Goal: Transaction & Acquisition: Purchase product/service

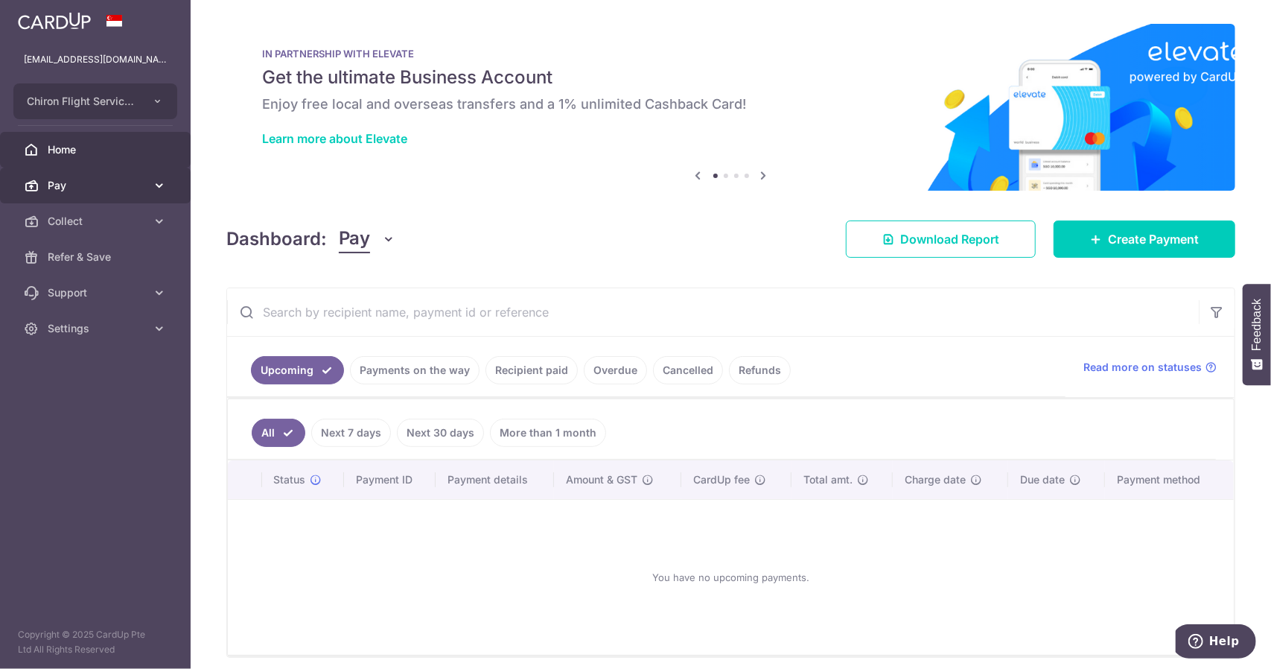
click at [88, 187] on span "Pay" at bounding box center [97, 185] width 98 height 15
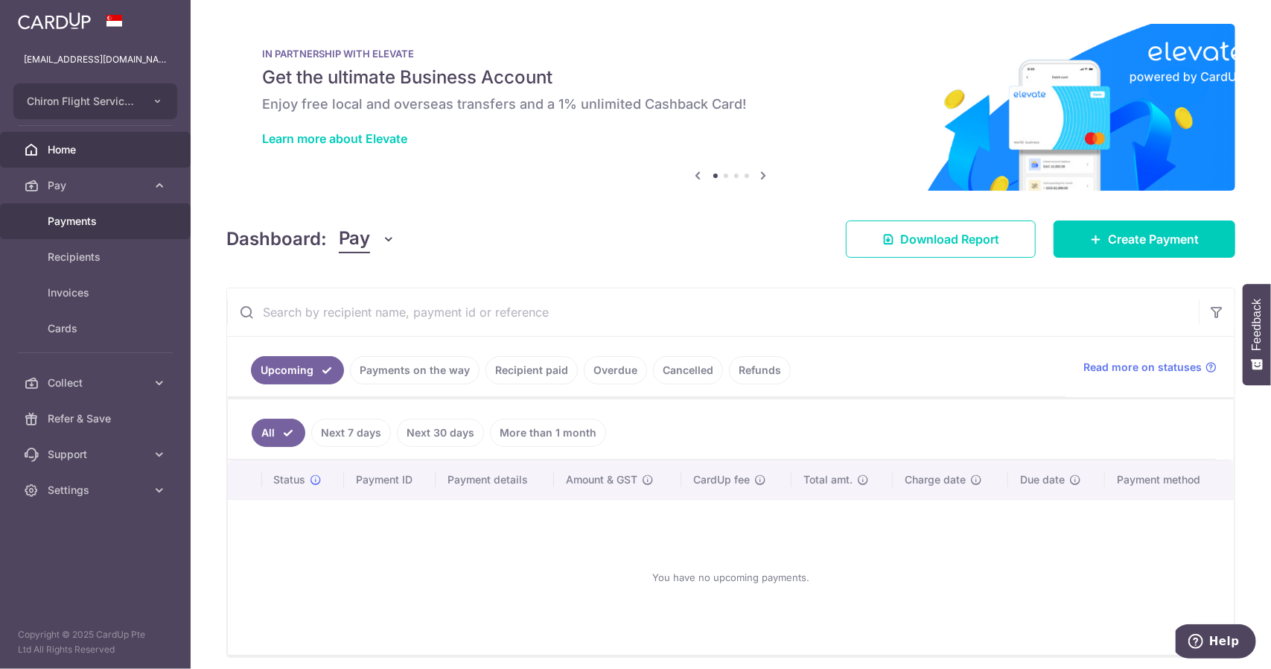
click at [109, 231] on link "Payments" at bounding box center [95, 221] width 191 height 36
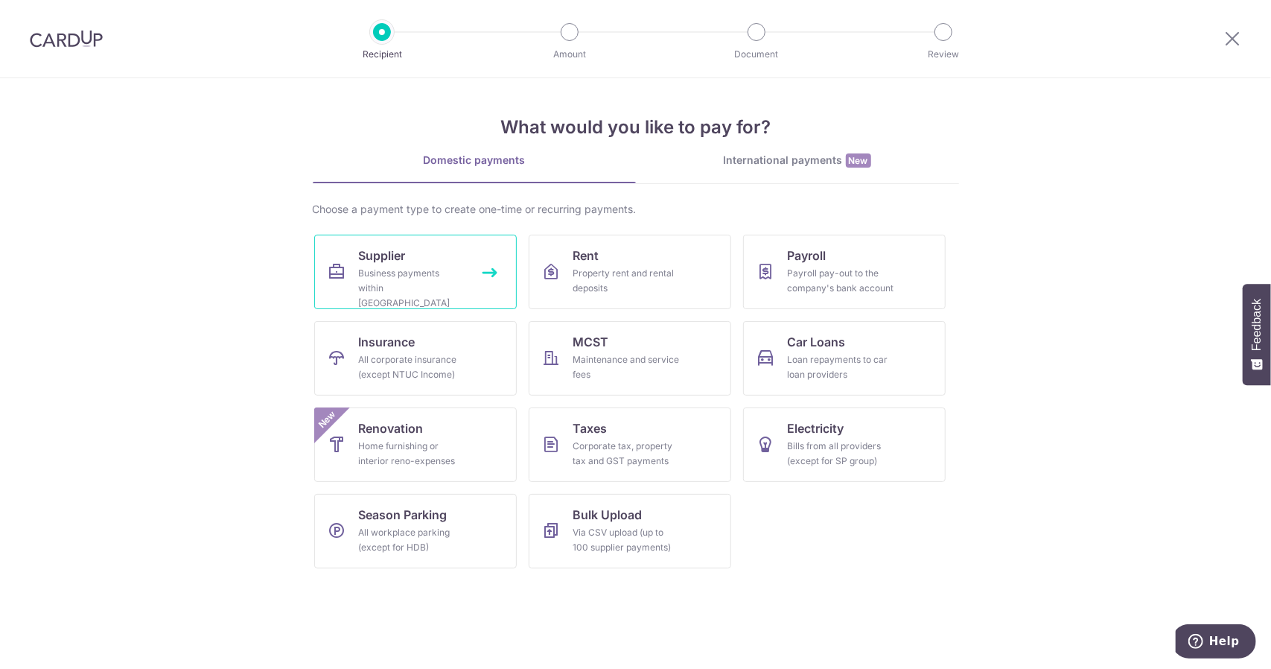
click at [431, 281] on div "Business payments within Singapore" at bounding box center [412, 288] width 107 height 45
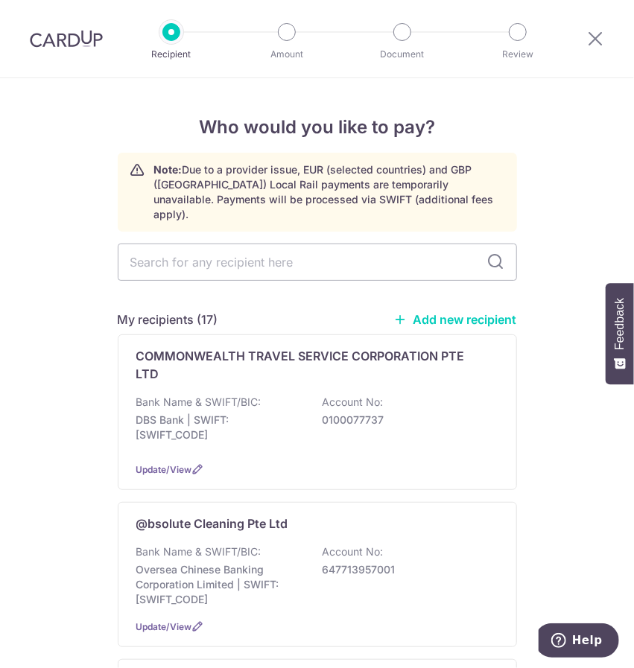
click at [442, 312] on link "Add new recipient" at bounding box center [455, 319] width 123 height 15
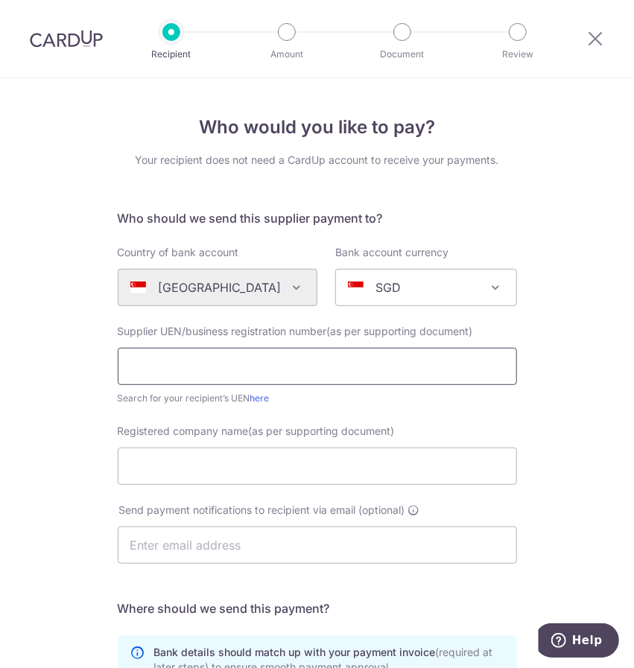
click at [202, 369] on input "text" at bounding box center [317, 366] width 399 height 37
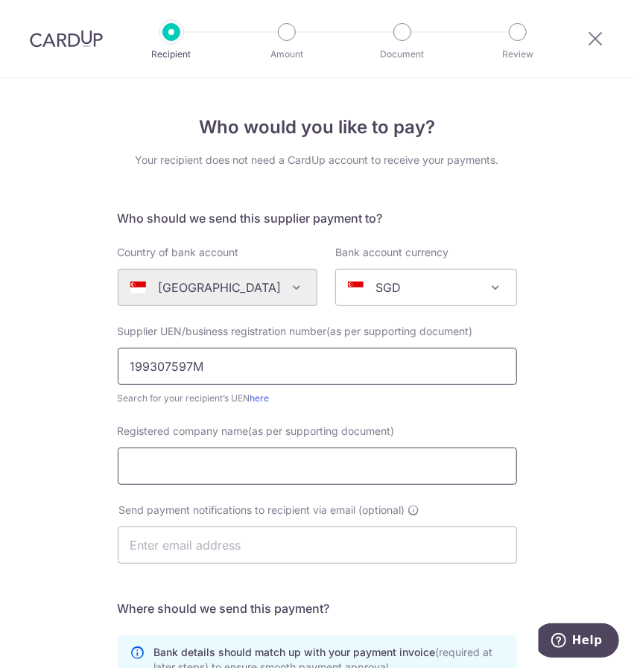
type input "199307597M"
click at [168, 482] on input "Registered company name(as per supporting document)" at bounding box center [317, 466] width 399 height 37
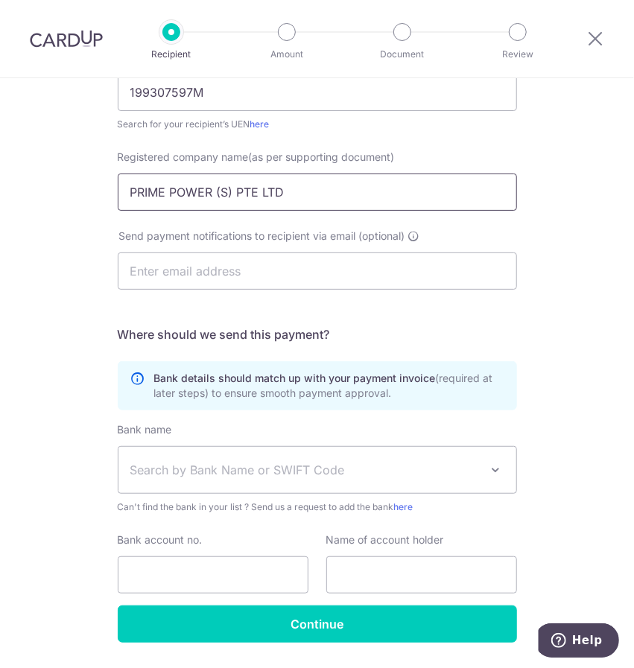
scroll to position [298, 0]
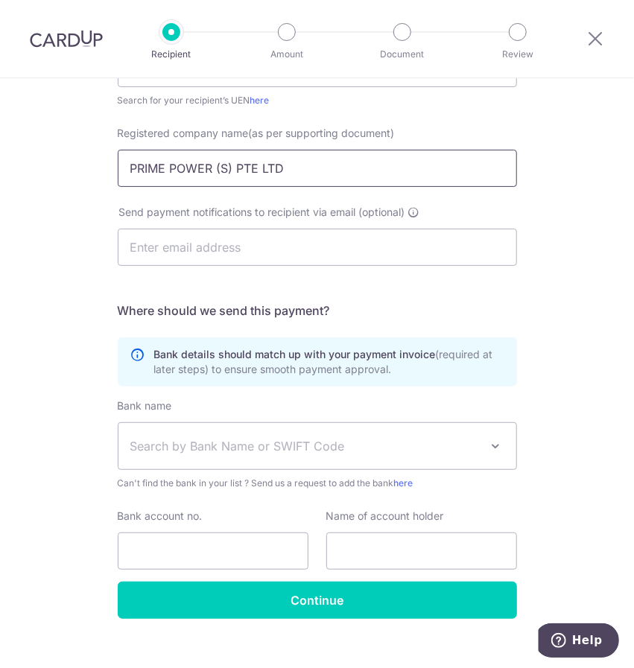
type input "PRIME POWER (S) PTE LTD"
click at [216, 448] on span "Search by Bank Name or SWIFT Code" at bounding box center [305, 446] width 350 height 18
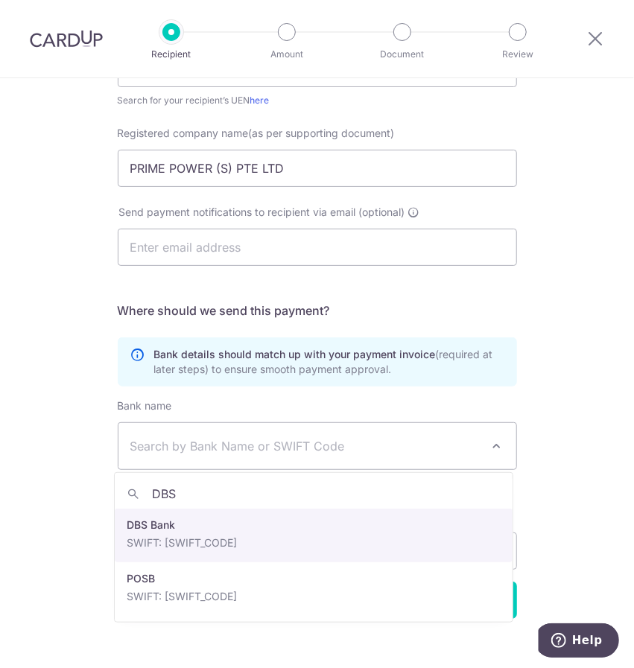
type input "DBS"
select select "6"
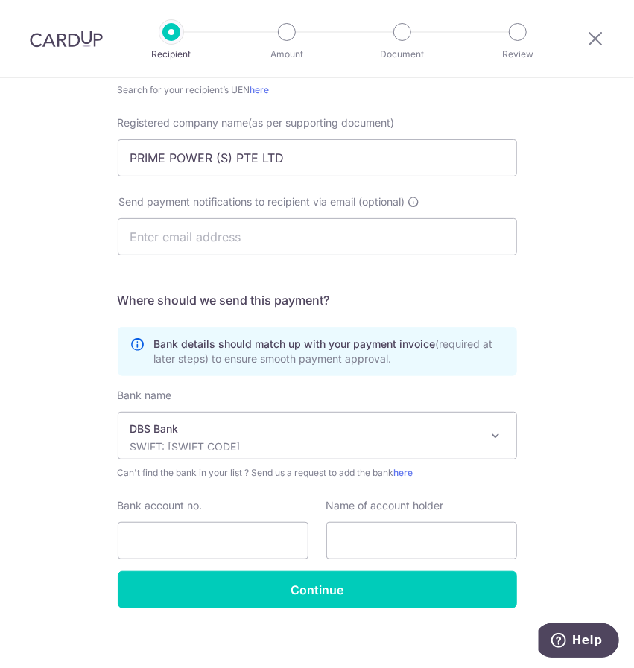
scroll to position [317, 0]
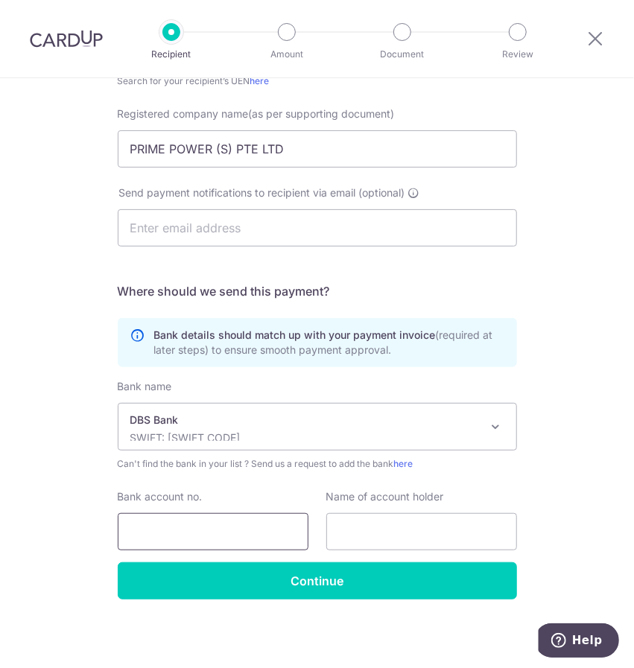
click at [171, 520] on input "Bank account no." at bounding box center [213, 531] width 191 height 37
type input "0140162550"
drag, startPoint x: 284, startPoint y: 155, endPoint x: 73, endPoint y: 159, distance: 211.5
click at [73, 159] on div "Who would you like to pay? Your recipient does not need a CardUp account to rec…" at bounding box center [317, 215] width 634 height 909
click at [386, 530] on input "text" at bounding box center [421, 531] width 191 height 37
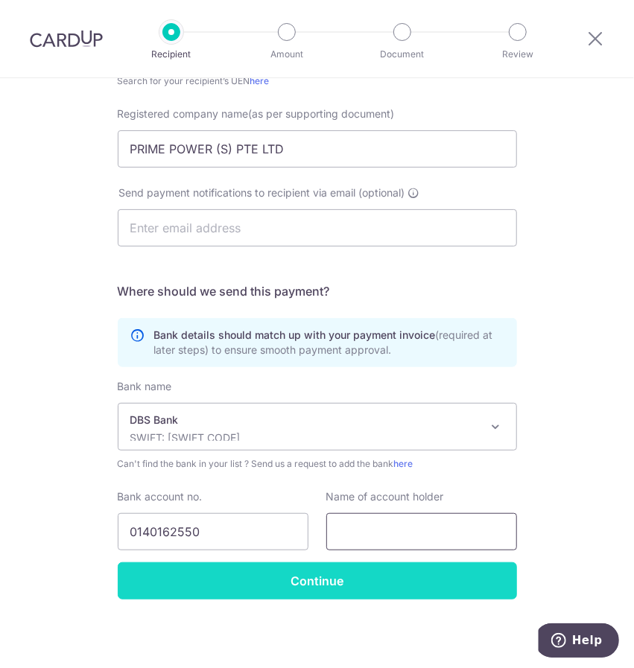
paste input "PRIME POWER (S) PTE LTD"
type input "PRIME POWER (S) PTE LTD"
click at [382, 582] on input "Continue" at bounding box center [317, 580] width 399 height 37
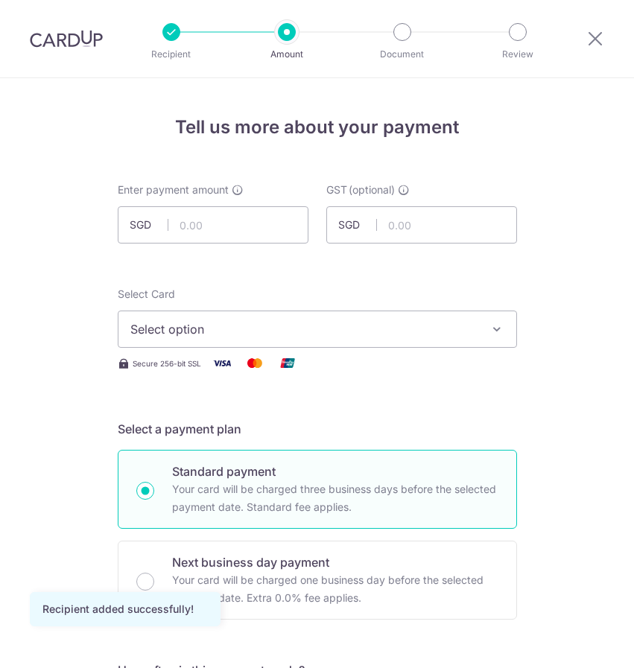
click at [214, 223] on input "text" at bounding box center [213, 224] width 191 height 37
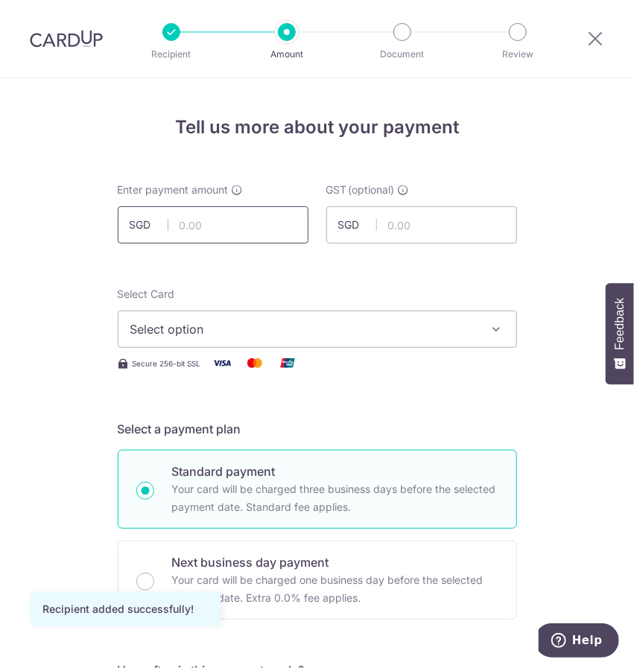
click at [235, 230] on input "text" at bounding box center [213, 224] width 191 height 37
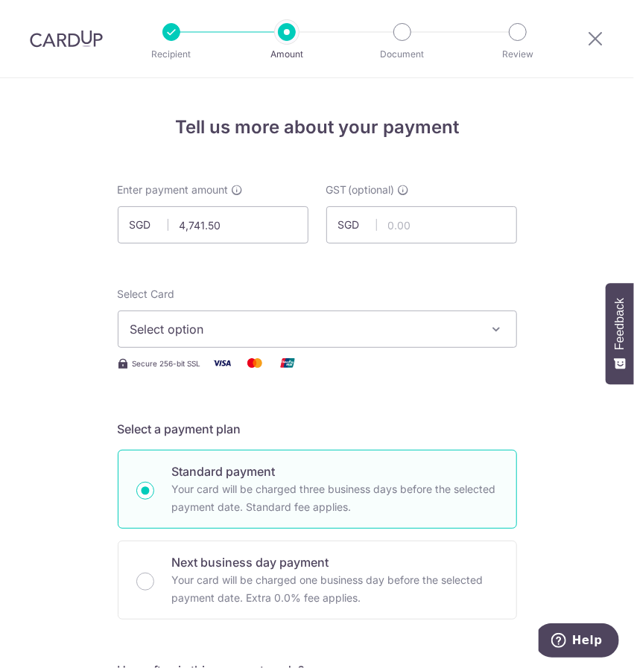
type input "4,741.50"
click at [239, 343] on button "Select option" at bounding box center [317, 329] width 399 height 37
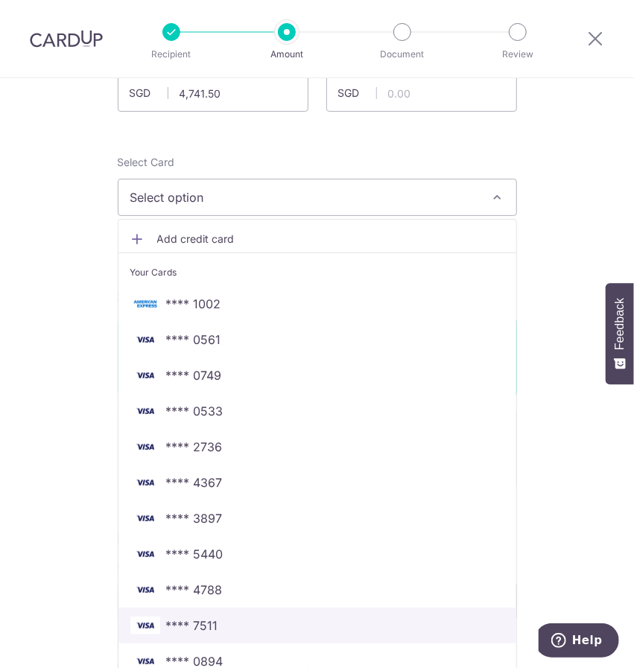
scroll to position [223, 0]
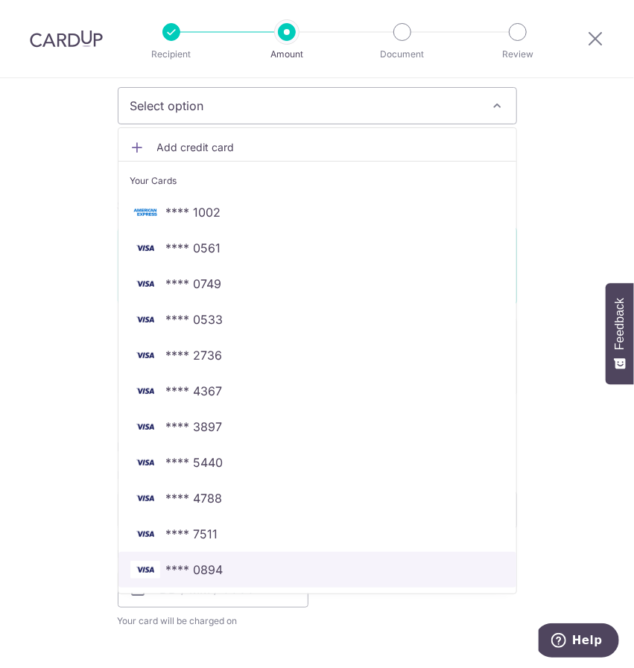
click at [223, 582] on link "**** 0894" at bounding box center [317, 570] width 398 height 36
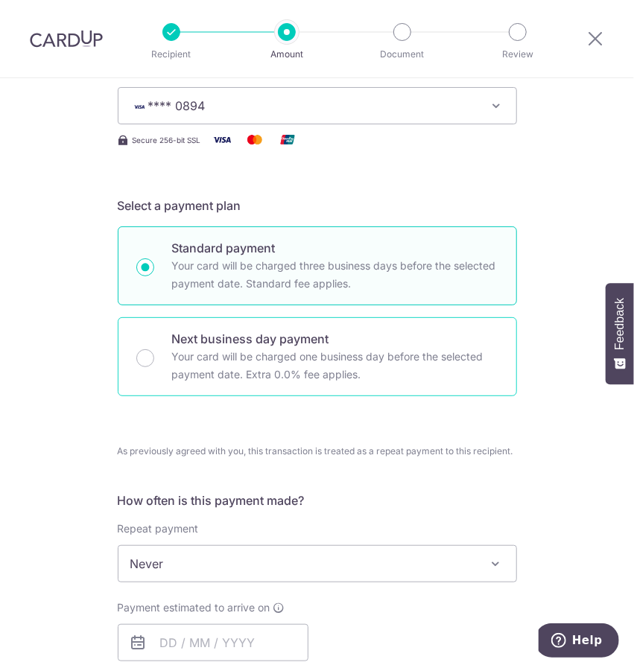
click at [156, 354] on div "Next business day payment Your card will be charged one business day before the…" at bounding box center [317, 356] width 399 height 79
radio input "false"
radio input "true"
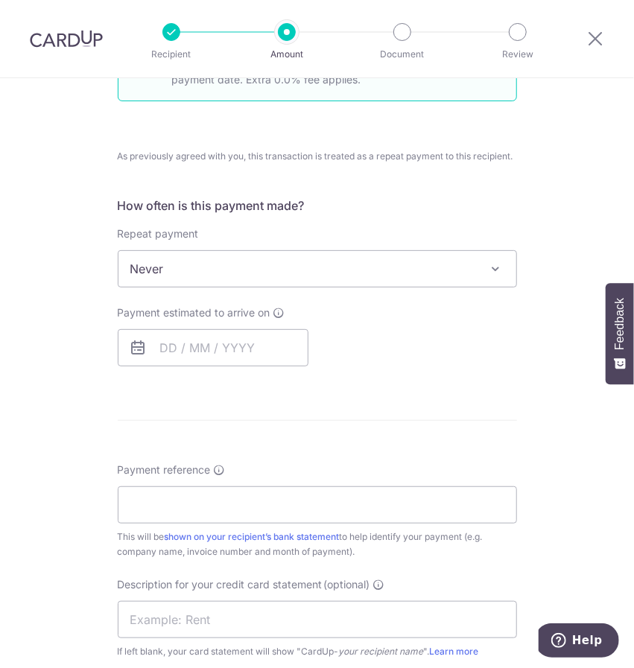
scroll to position [521, 0]
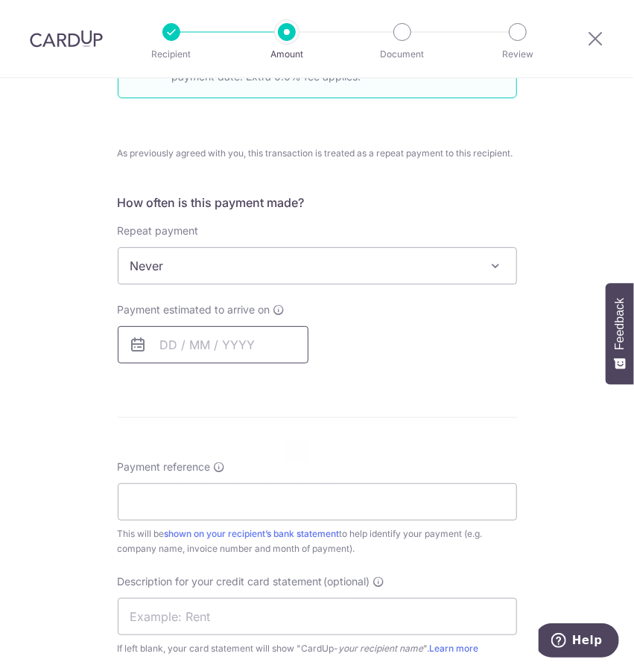
click at [217, 343] on input "text" at bounding box center [213, 344] width 191 height 37
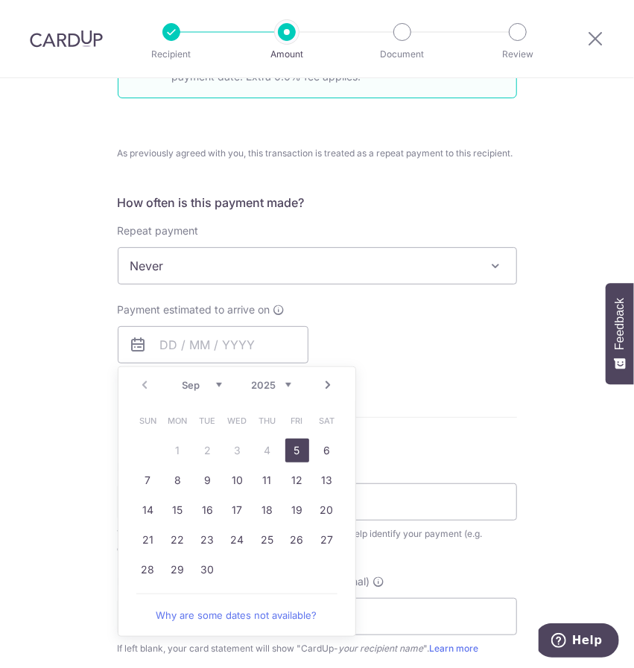
click at [295, 451] on link "5" at bounding box center [297, 451] width 24 height 24
type input "[DATE]"
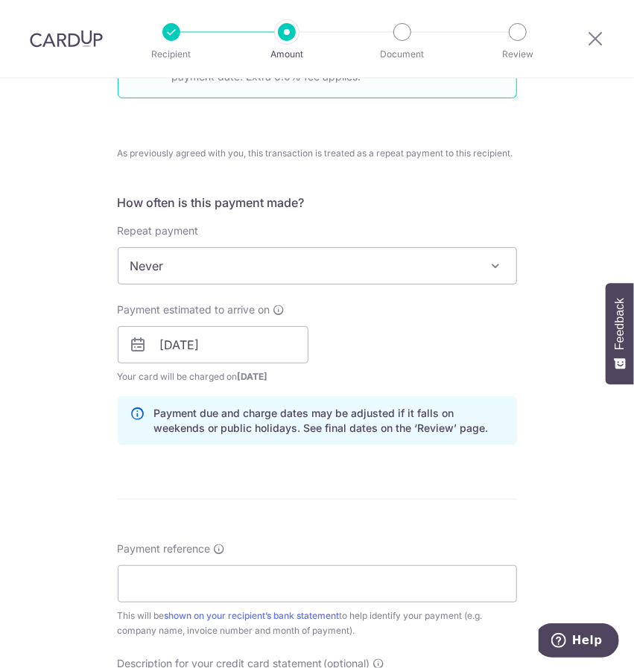
scroll to position [670, 0]
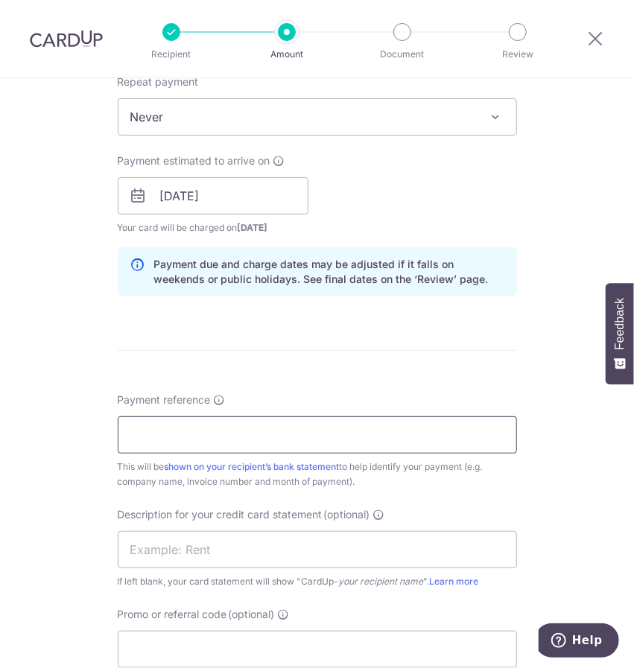
click at [238, 440] on input "Payment reference" at bounding box center [317, 434] width 399 height 37
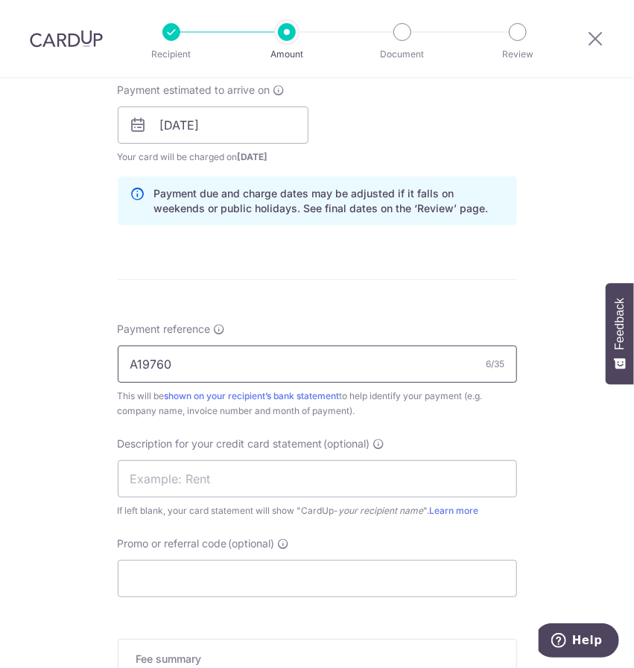
scroll to position [894, 0]
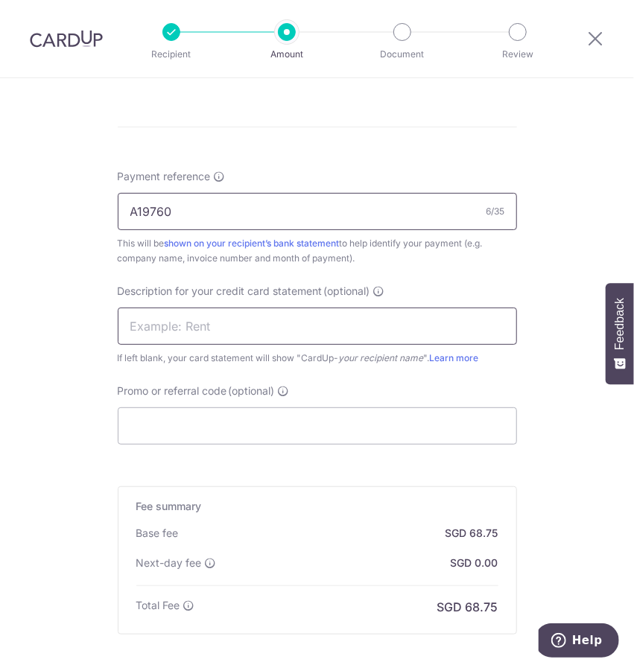
type input "A19760"
click at [182, 331] on input "text" at bounding box center [317, 326] width 399 height 37
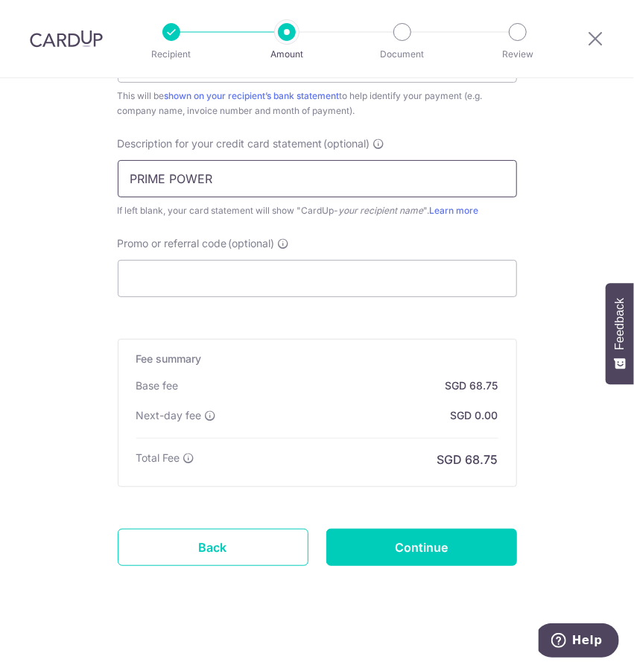
scroll to position [1043, 0]
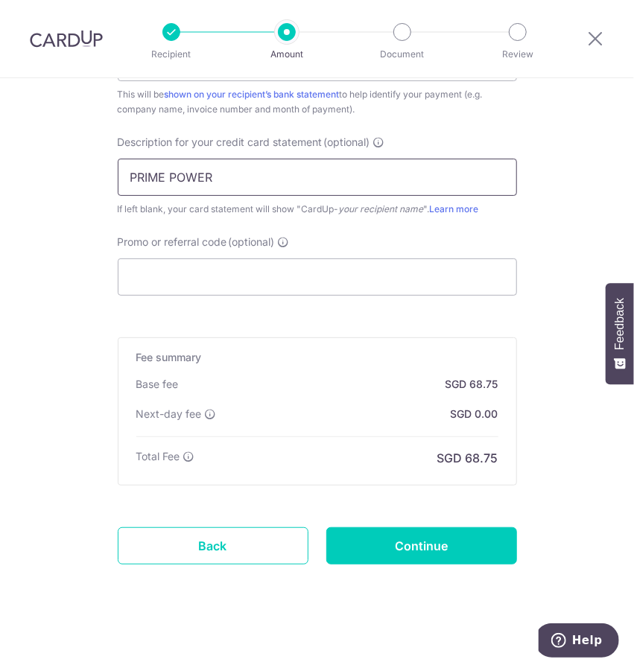
type input "PRIME POWER"
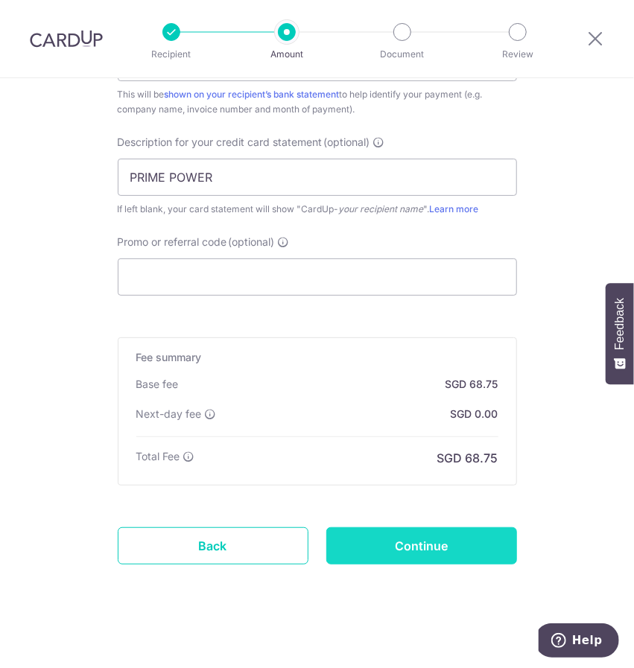
click at [445, 552] on input "Continue" at bounding box center [421, 545] width 191 height 37
type input "Create Schedule"
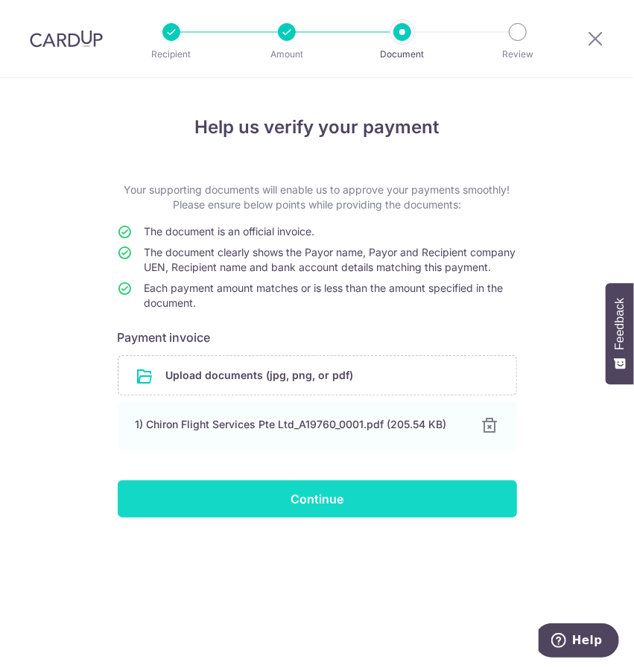
click at [314, 518] on input "Continue" at bounding box center [317, 498] width 399 height 37
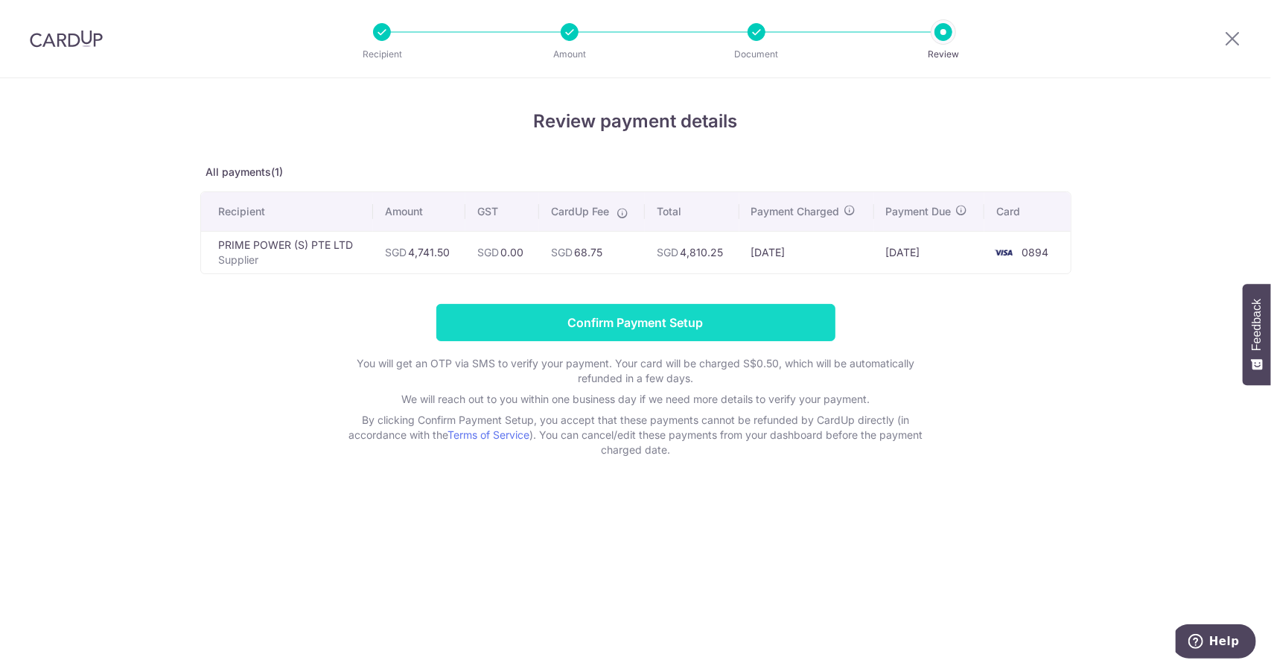
click at [612, 317] on input "Confirm Payment Setup" at bounding box center [635, 322] width 399 height 37
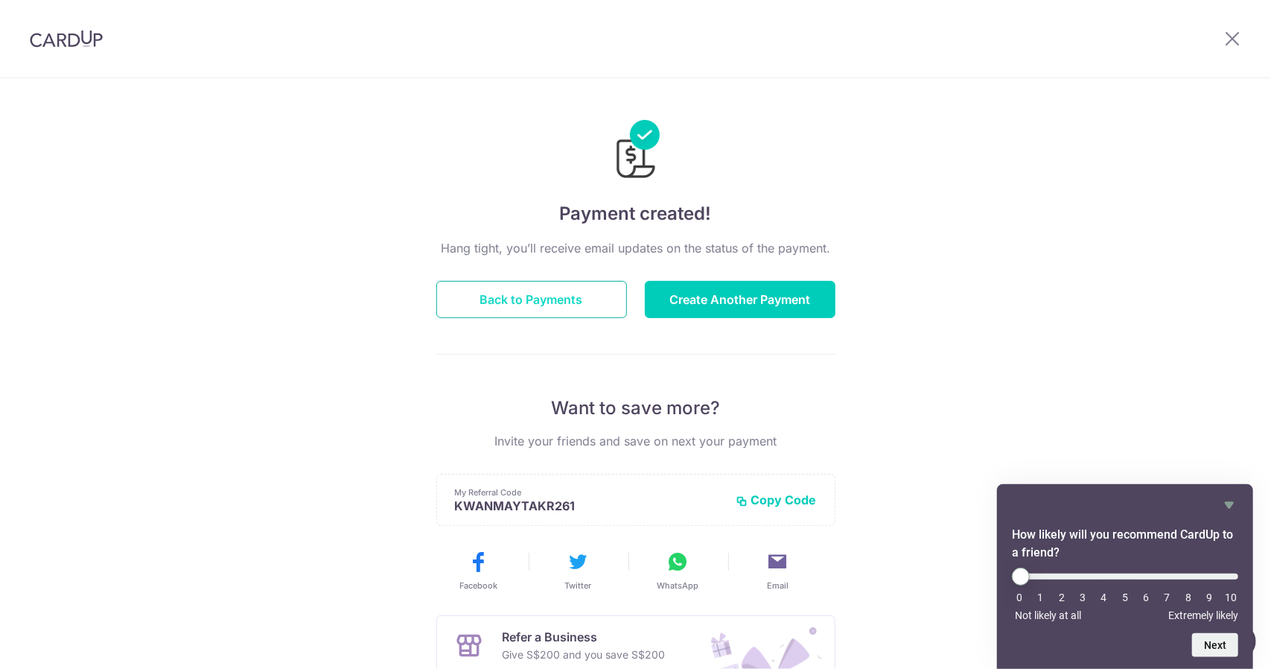
click at [565, 290] on button "Back to Payments" at bounding box center [531, 299] width 191 height 37
